Goal: Register for event/course

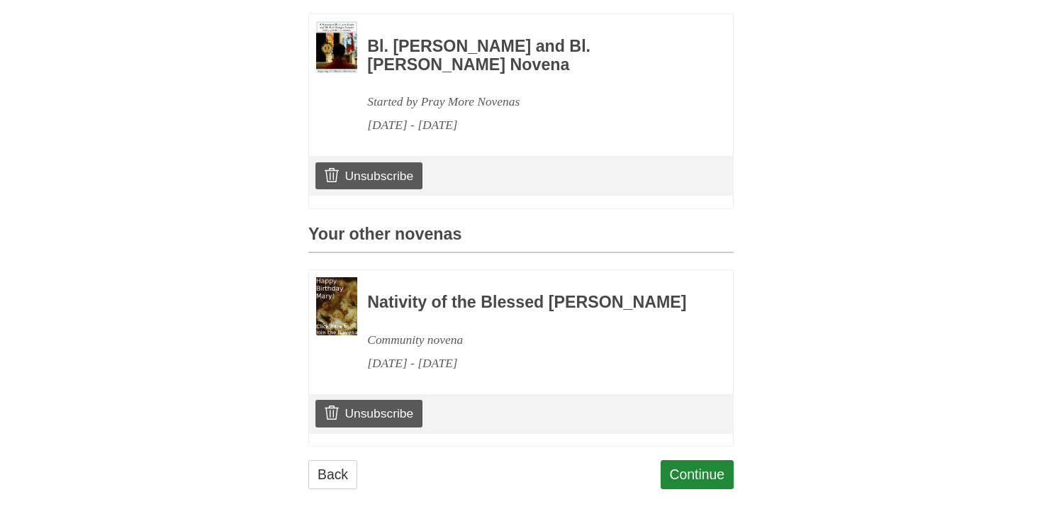
scroll to position [721, 0]
click at [681, 460] on link "Continue" at bounding box center [698, 474] width 74 height 29
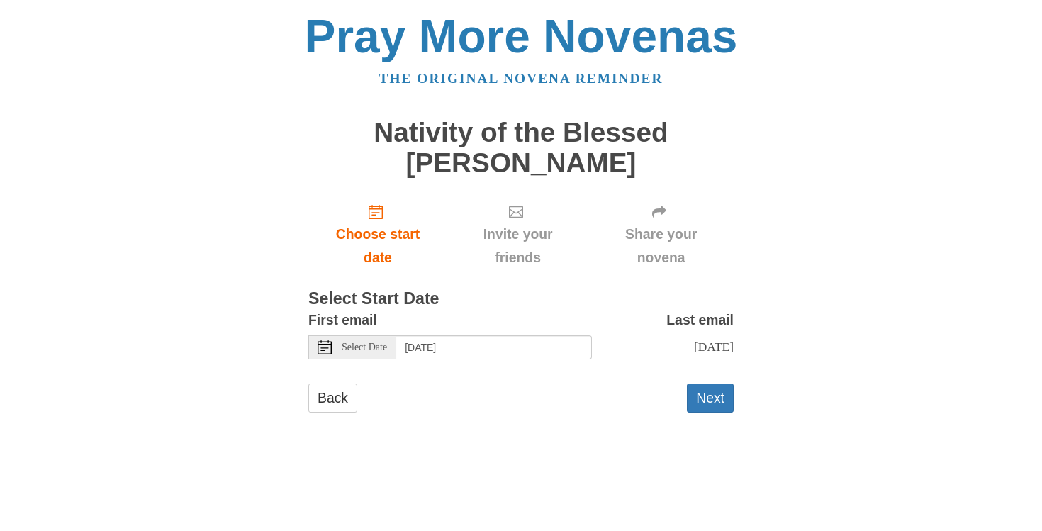
scroll to position [45, 0]
click at [698, 413] on button "Next" at bounding box center [710, 398] width 47 height 29
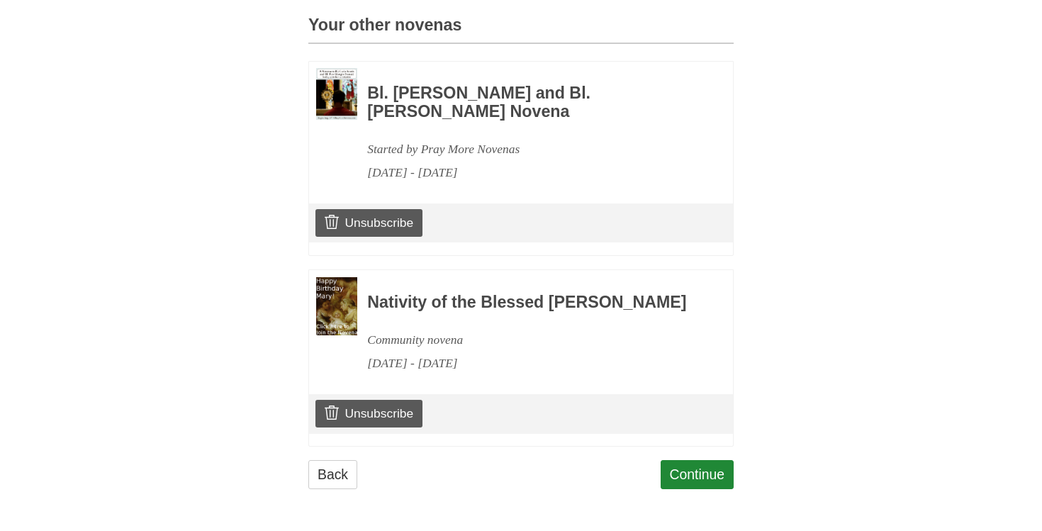
scroll to position [1029, 0]
click at [698, 467] on link "Continue" at bounding box center [698, 474] width 74 height 29
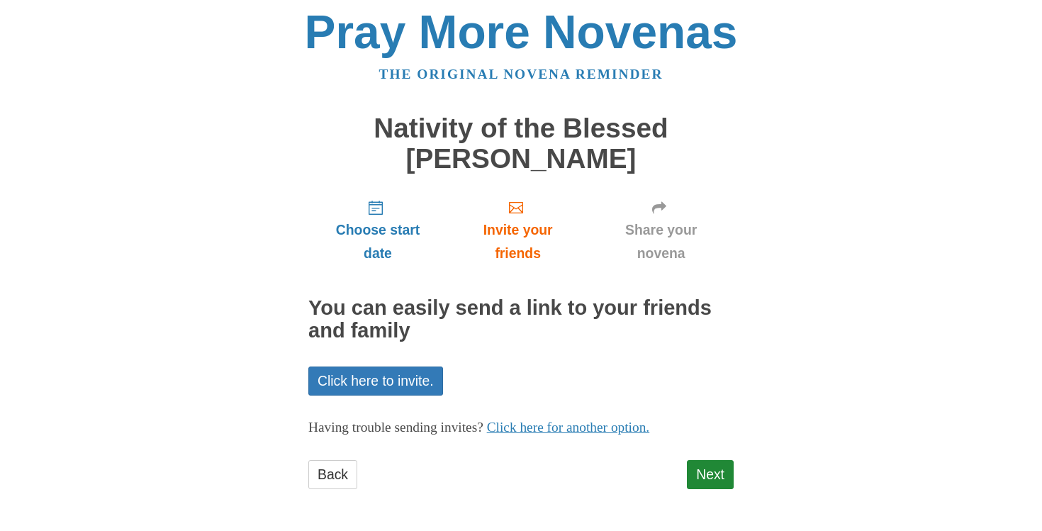
scroll to position [21, 0]
